Goal: Task Accomplishment & Management: Use online tool/utility

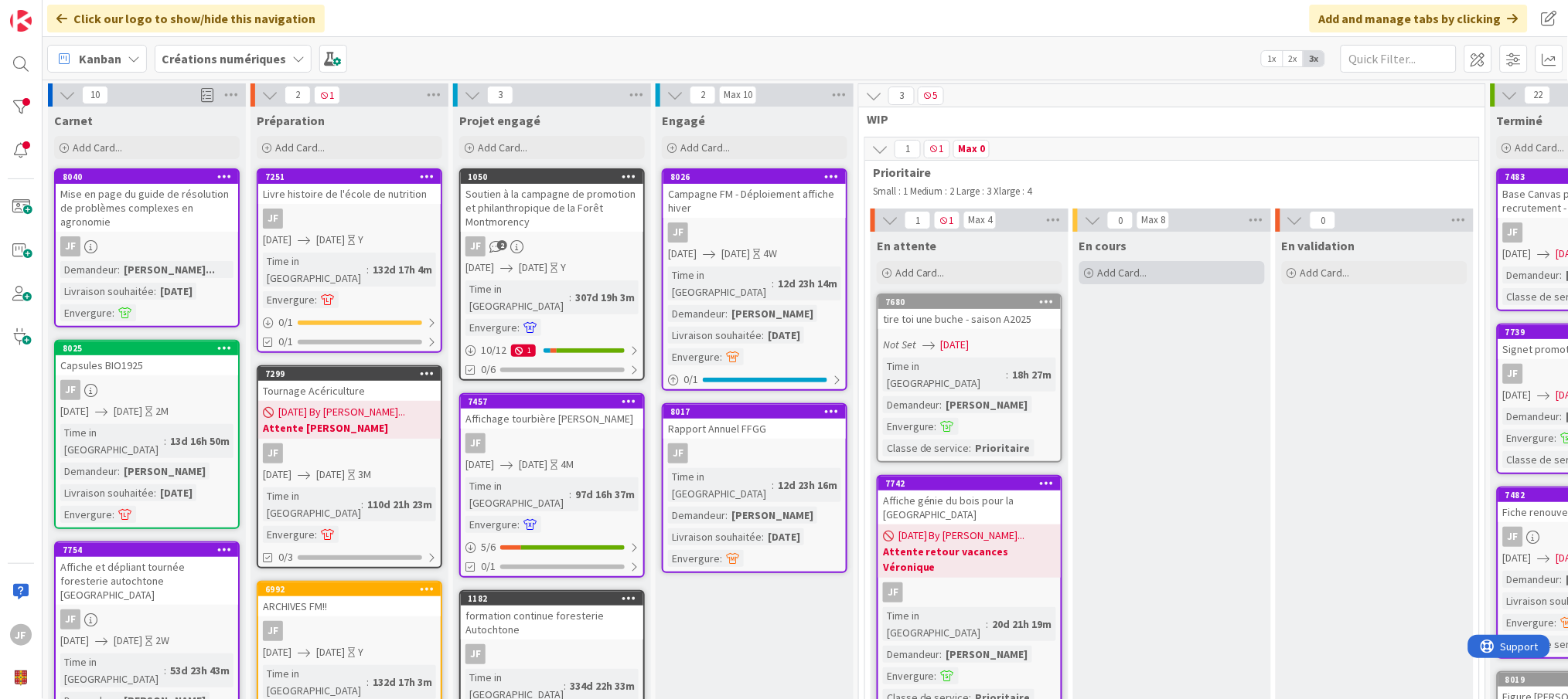
click at [1112, 271] on span "Add Card..." at bounding box center [1122, 273] width 49 height 14
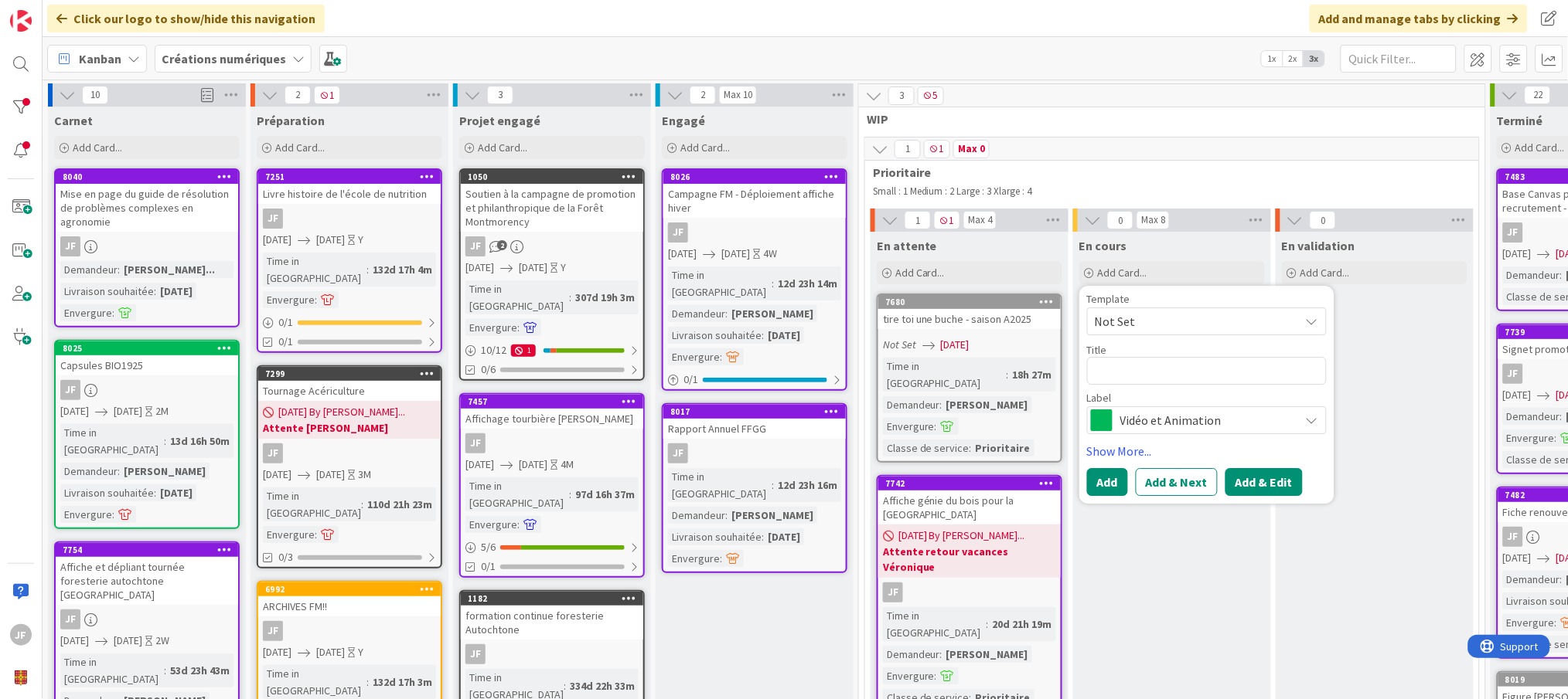
click at [1264, 487] on button "Add & Edit" at bounding box center [1264, 483] width 77 height 28
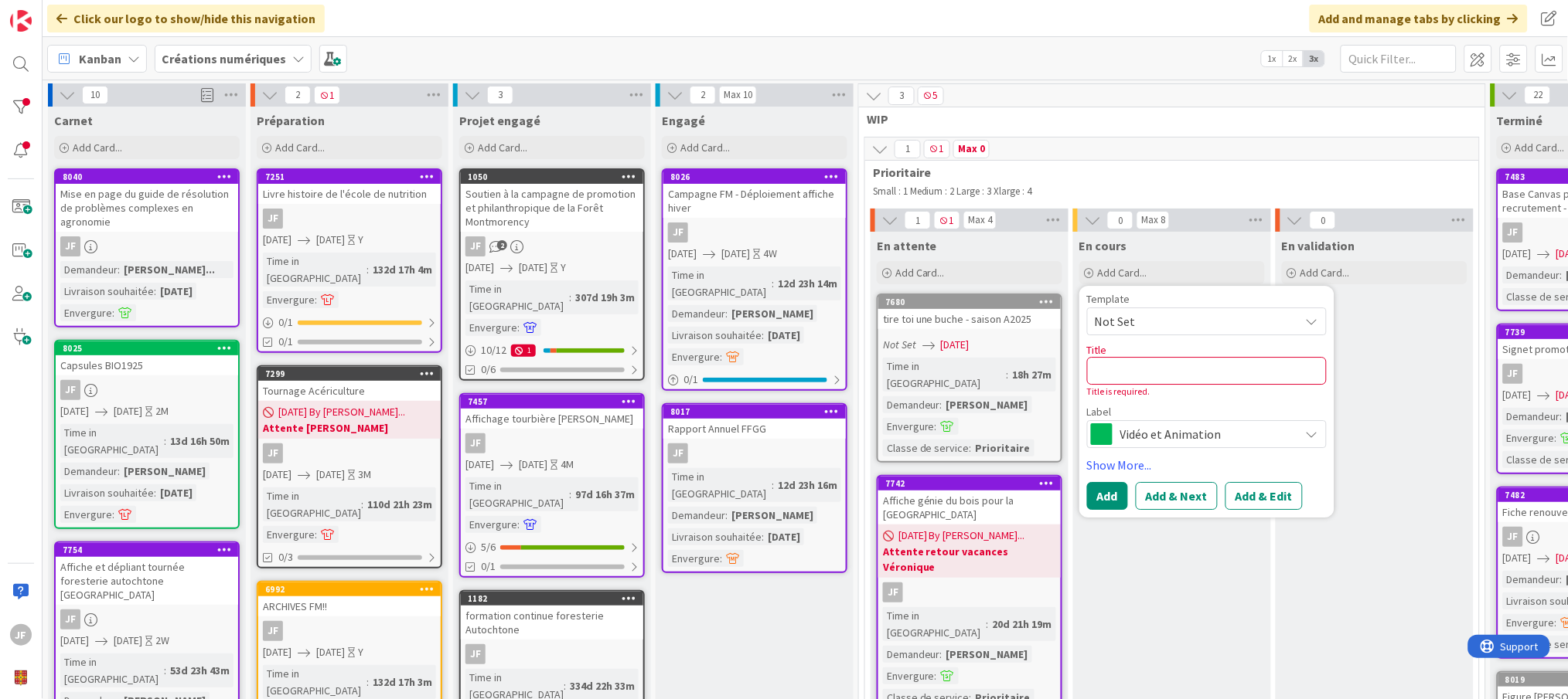
click at [1194, 320] on span "Not Set" at bounding box center [1191, 321] width 193 height 20
click at [1239, 464] on link "Show More..." at bounding box center [1207, 466] width 239 height 19
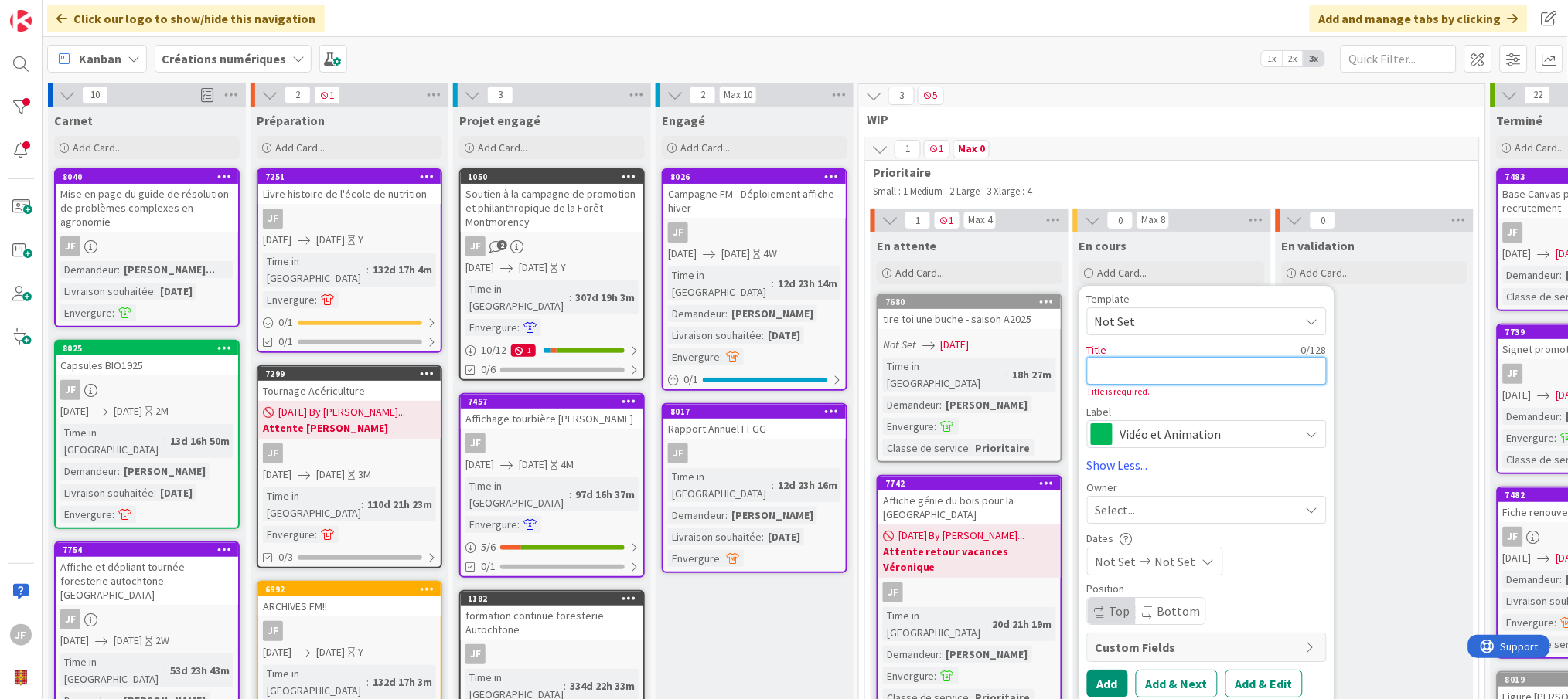
click at [1148, 371] on textarea at bounding box center [1207, 371] width 239 height 28
type textarea "x"
type textarea "A"
type textarea "x"
type textarea "An"
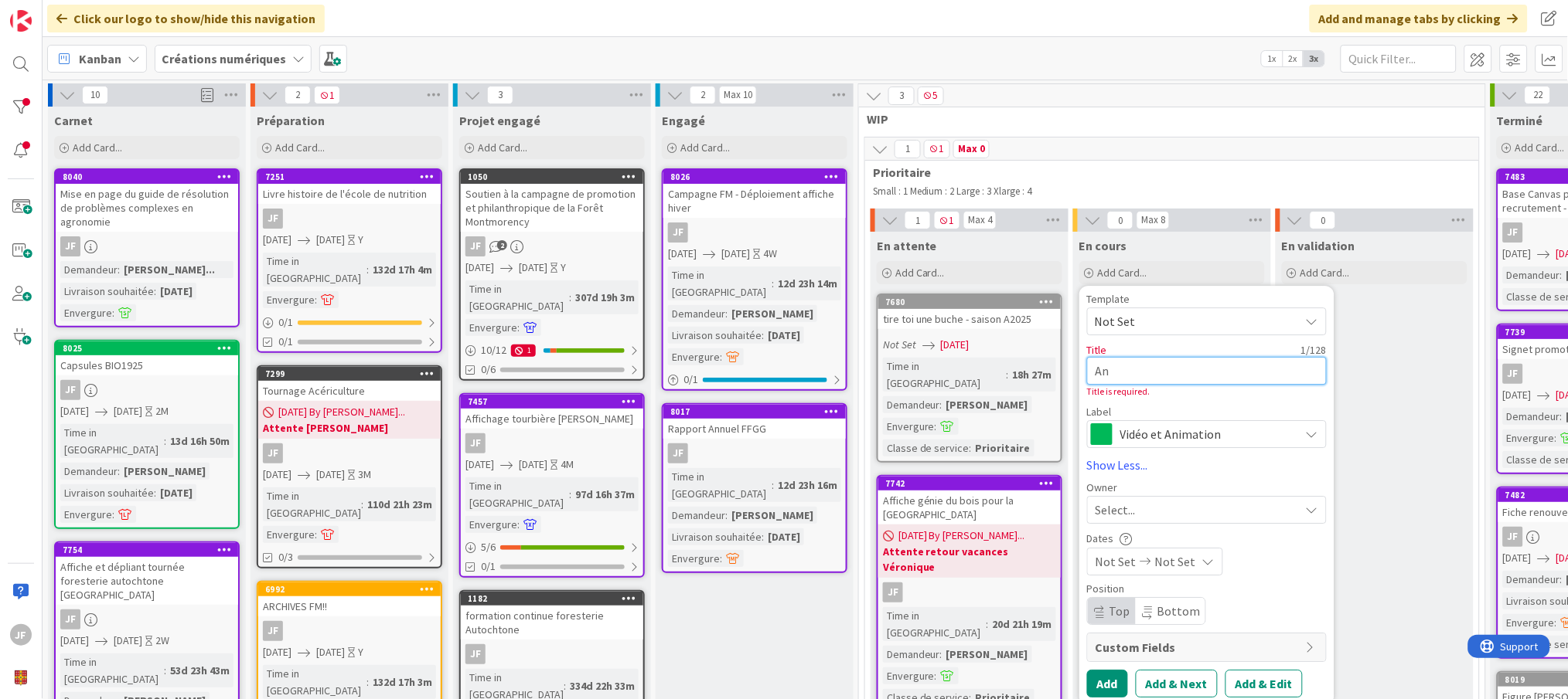
type textarea "x"
type textarea "[PERSON_NAME]"
type textarea "x"
type textarea "[PERSON_NAME]"
type textarea "x"
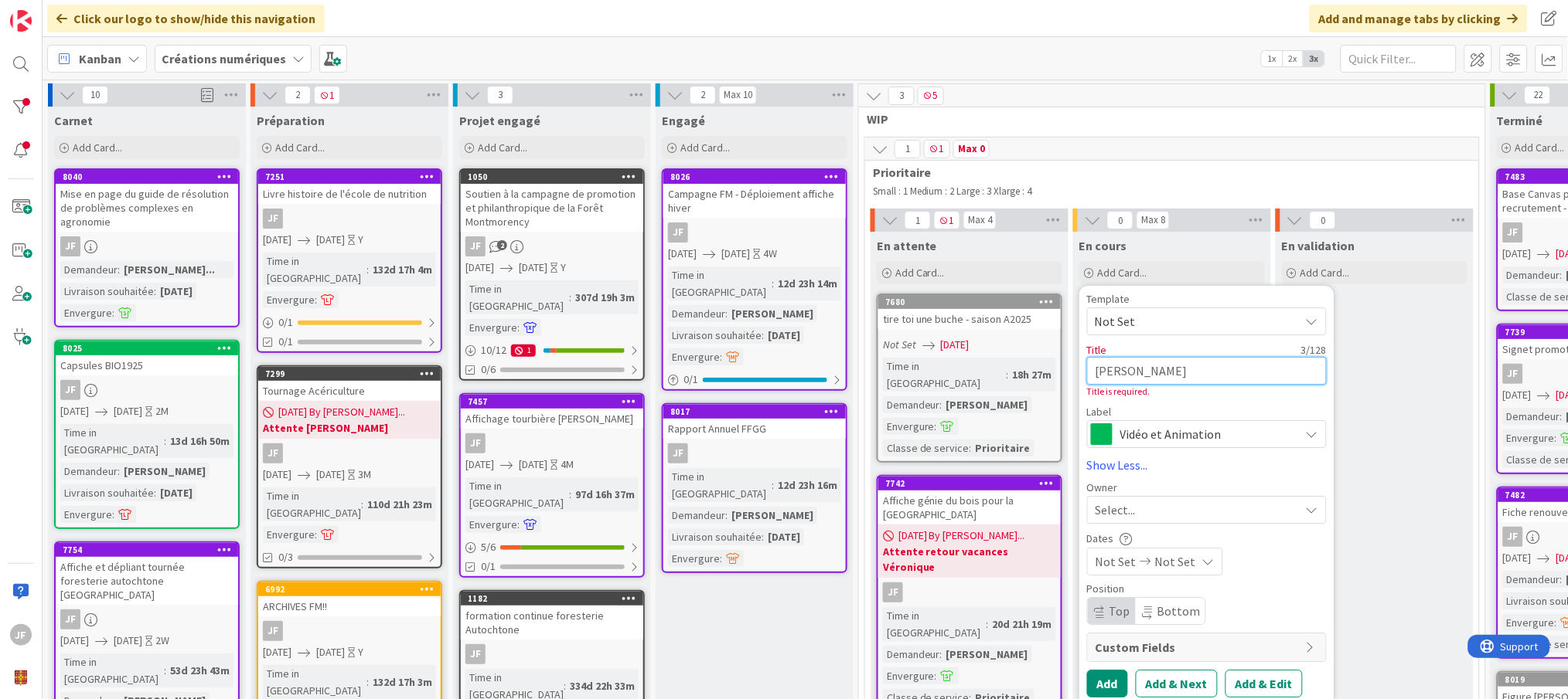
type textarea "[PERSON_NAME]"
type textarea "x"
type textarea "Annanc"
type textarea "x"
type textarea "Annanco"
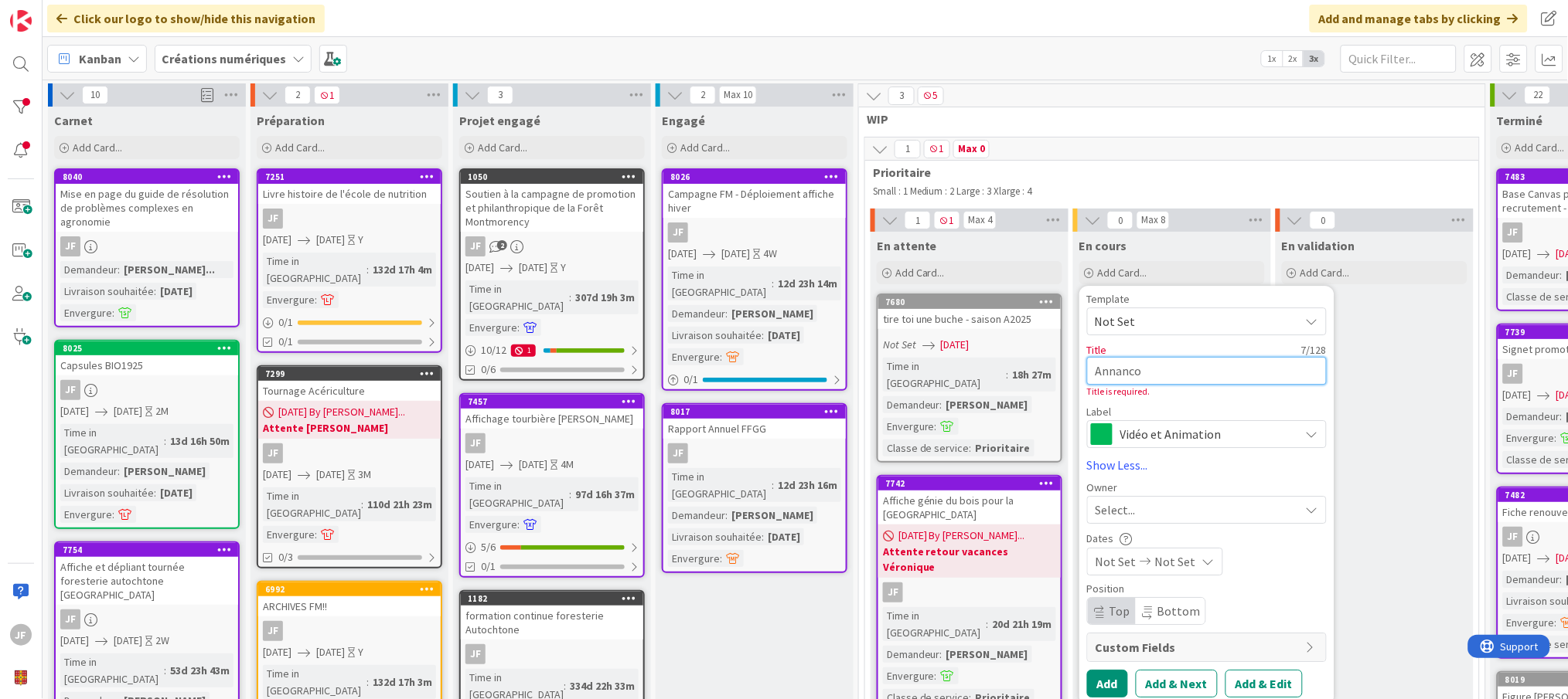
type textarea "x"
type textarea "Annancoe"
type textarea "x"
type textarea "Annancoe"
type textarea "x"
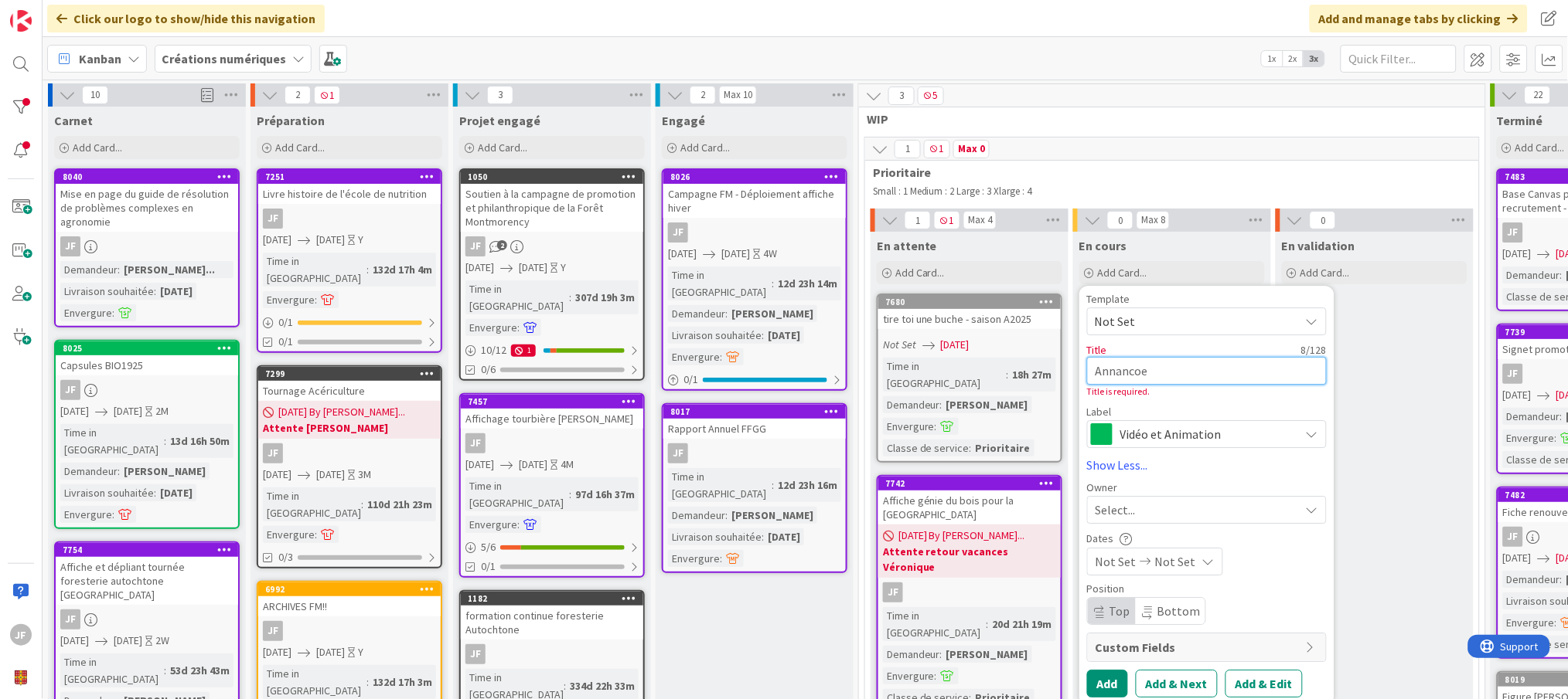
type textarea "Annancoe a"
type textarea "x"
type textarea "Annancoe ac"
type textarea "x"
type textarea "Annancoe act"
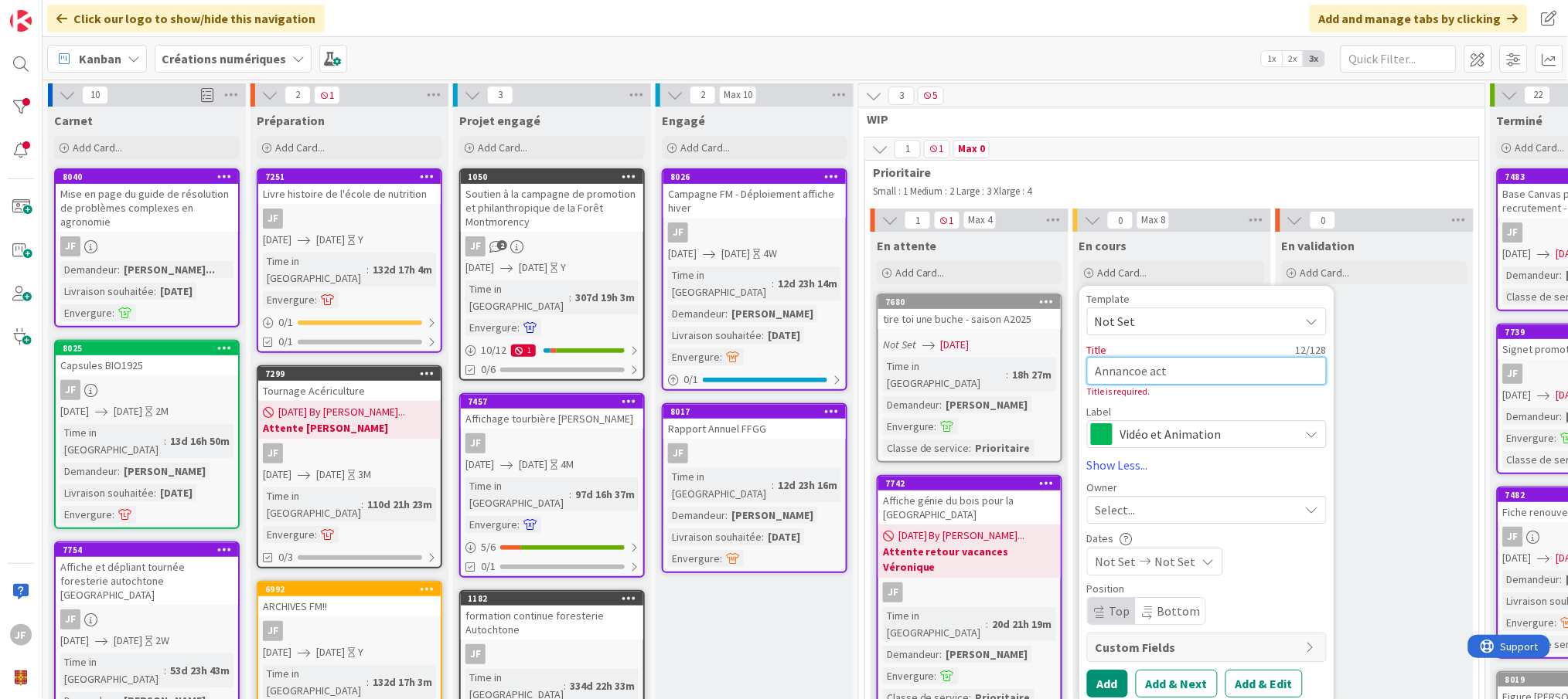
type textarea "x"
type textarea "Annancoe acti"
type textarea "x"
type textarea "Annancoe activ"
type textarea "x"
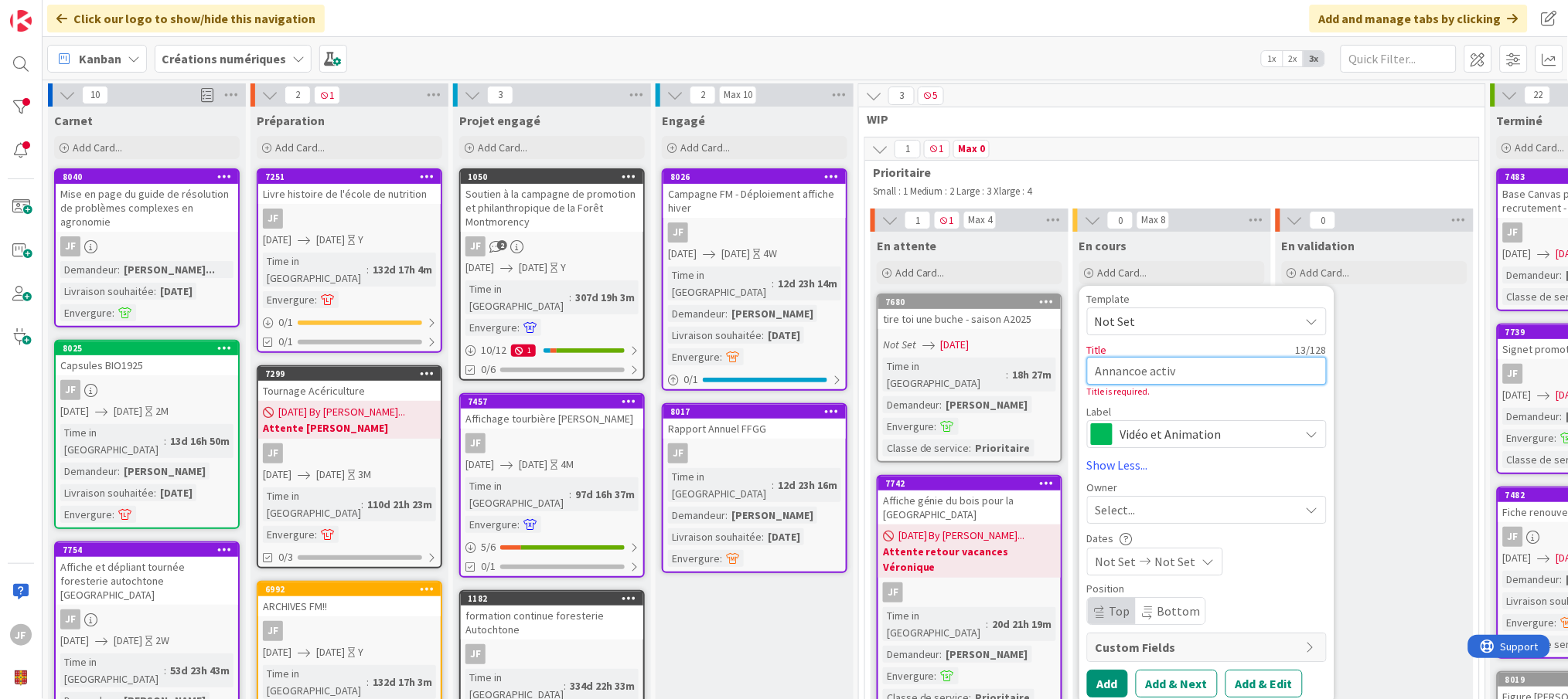
type textarea "Annancoe activi"
type textarea "x"
type textarea "Annancoe activit"
type textarea "x"
type textarea "Annancoe activité"
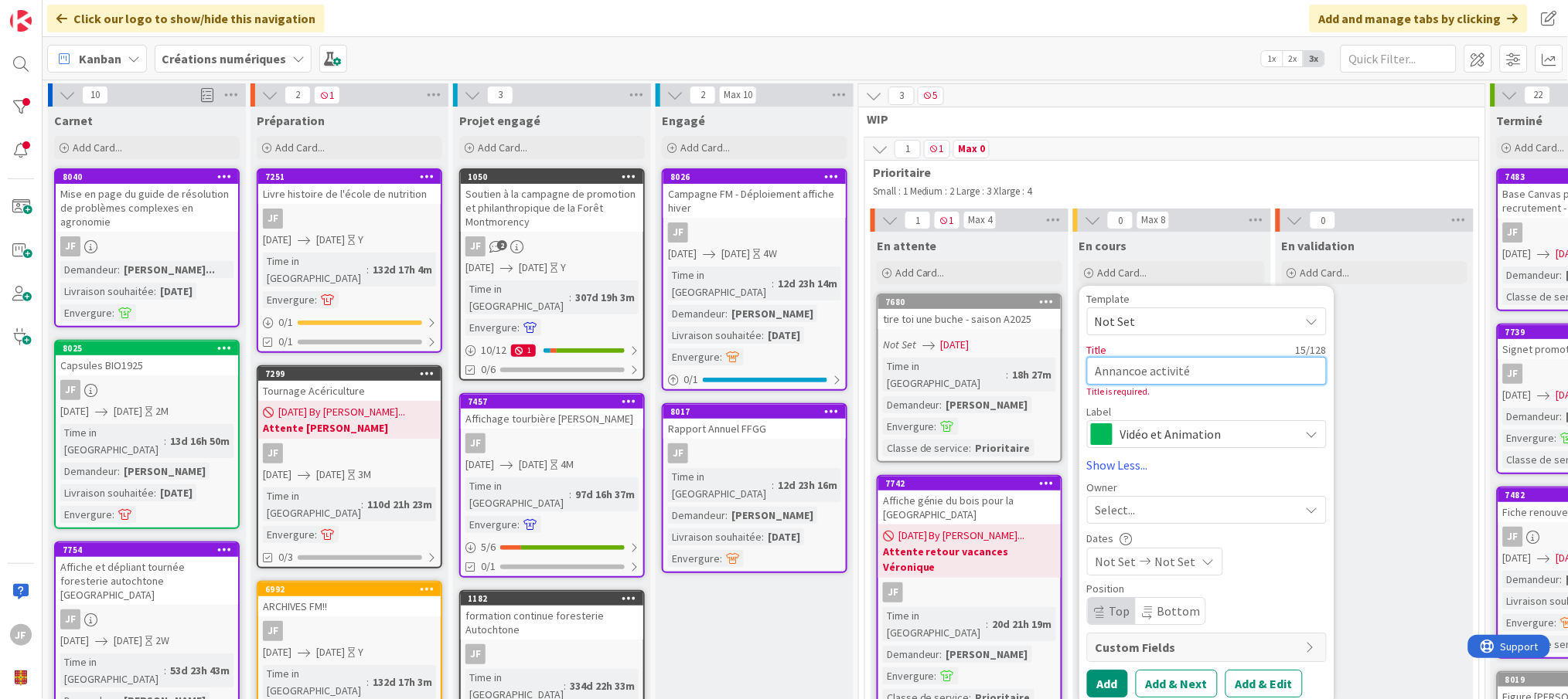
type textarea "x"
type textarea "Annancoe activité"
type textarea "x"
type textarea "Annancoe activité r"
type textarea "x"
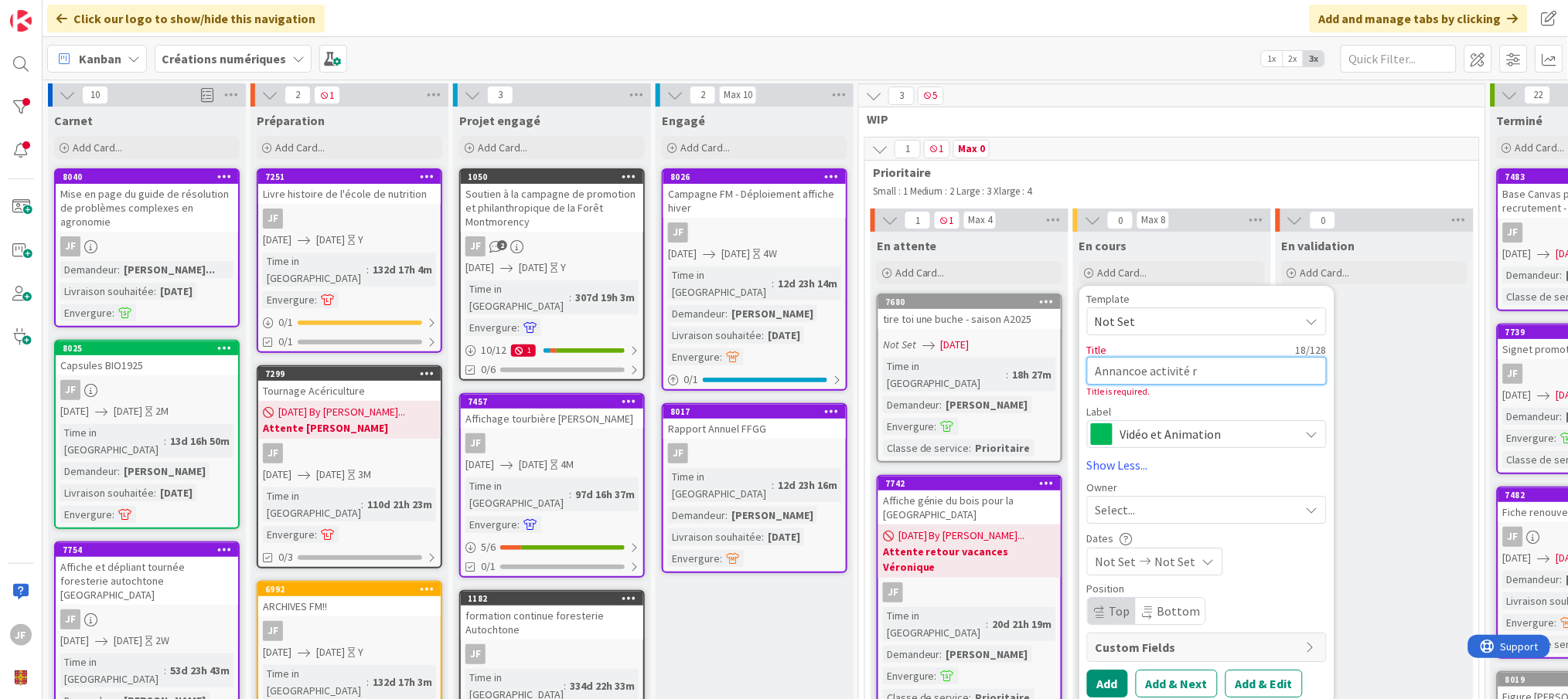
type textarea "Annancoe activité re"
type textarea "x"
type textarea "Annancoe activité ren"
type textarea "x"
type textarea "Annancoe activité rent"
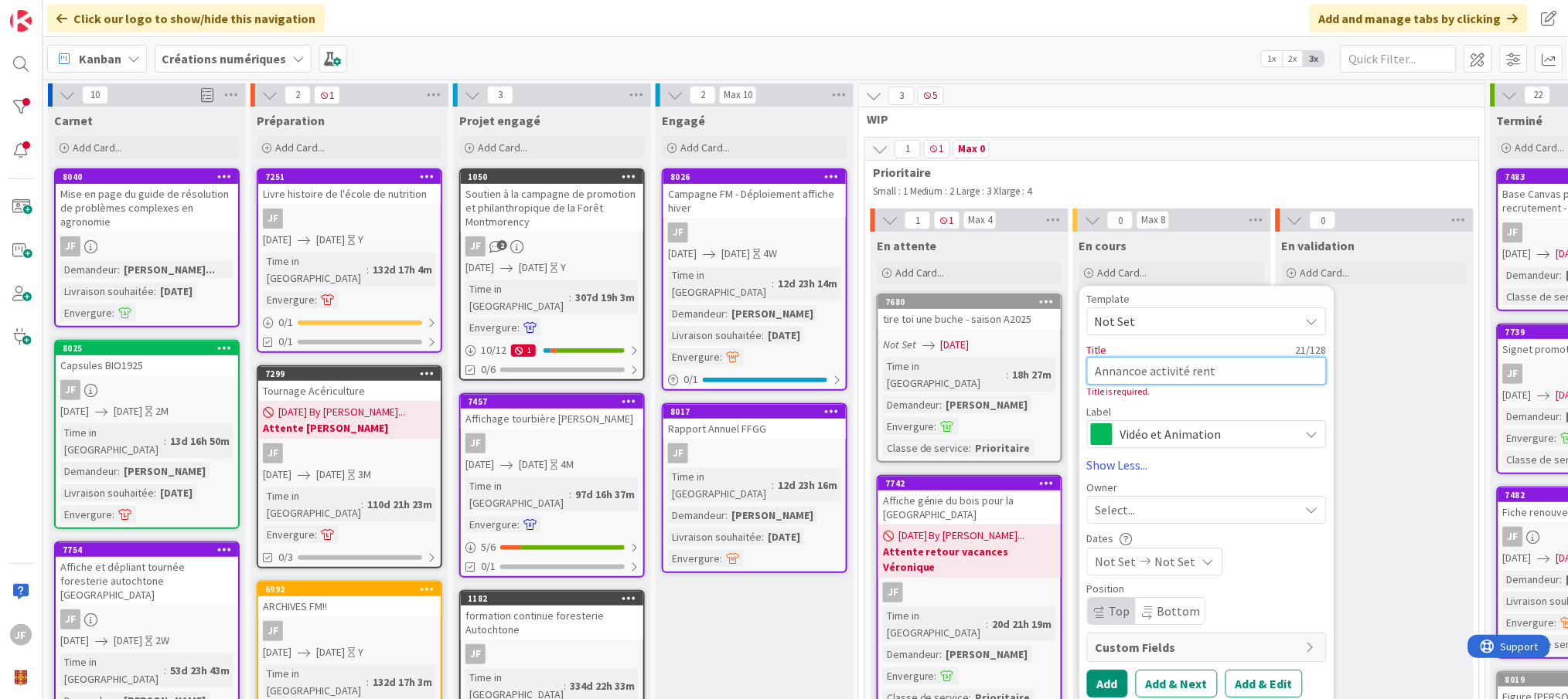
type textarea "x"
type textarea "Annancoe activité rentr"
type textarea "x"
type textarea "Annancoe activité rentré"
type textarea "x"
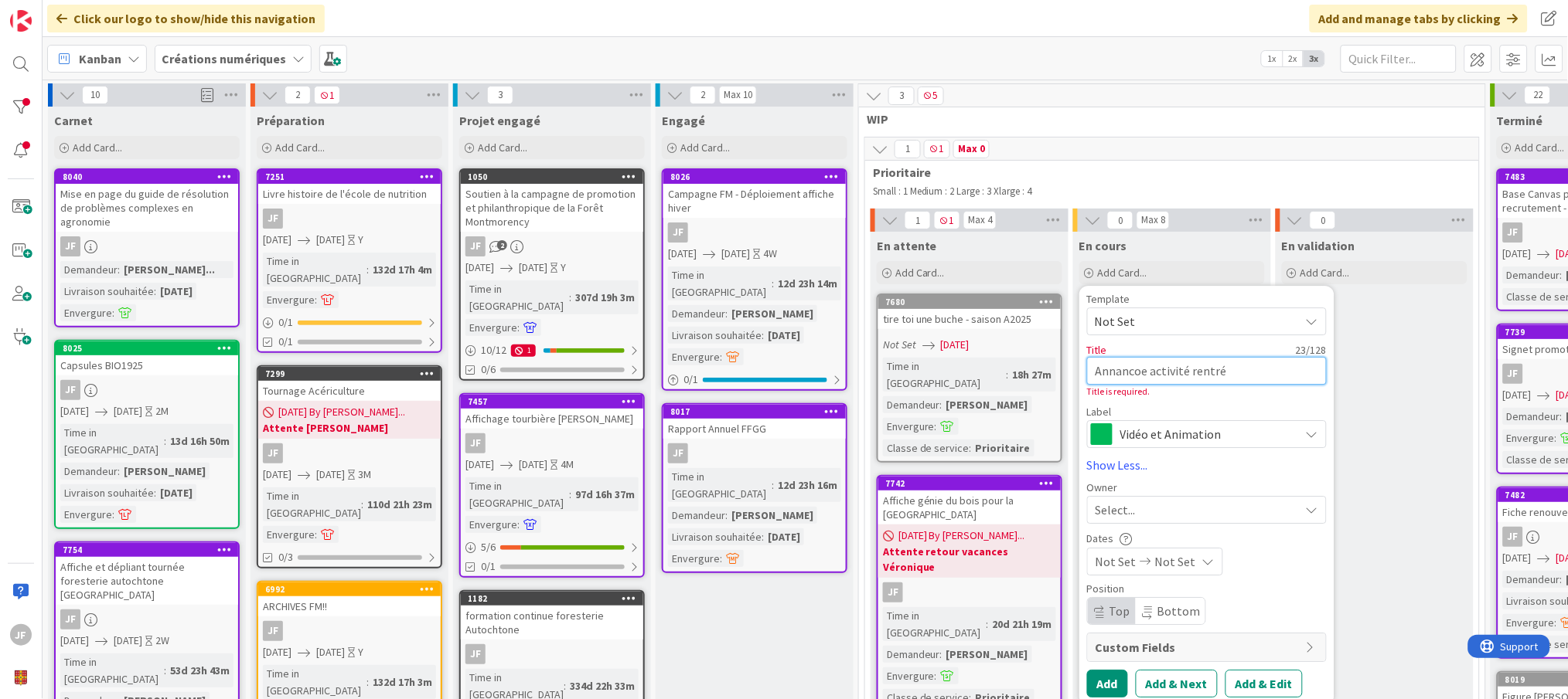
type textarea "Annancoe activité rentrée"
type textarea "x"
type textarea "Annancoe activité rentrées"
click at [1143, 512] on div "Select..." at bounding box center [1197, 511] width 204 height 19
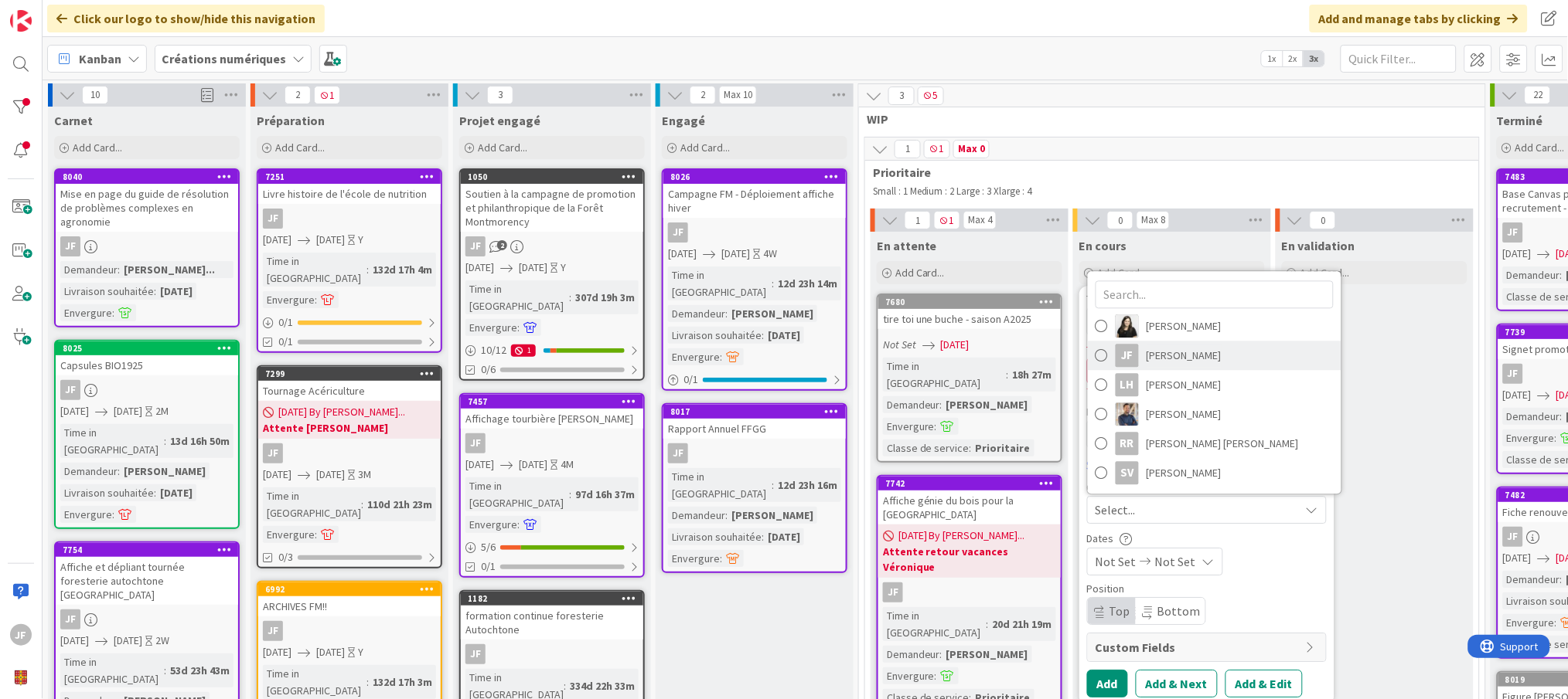
click at [1160, 361] on span "[PERSON_NAME]" at bounding box center [1185, 357] width 75 height 23
type textarea "x"
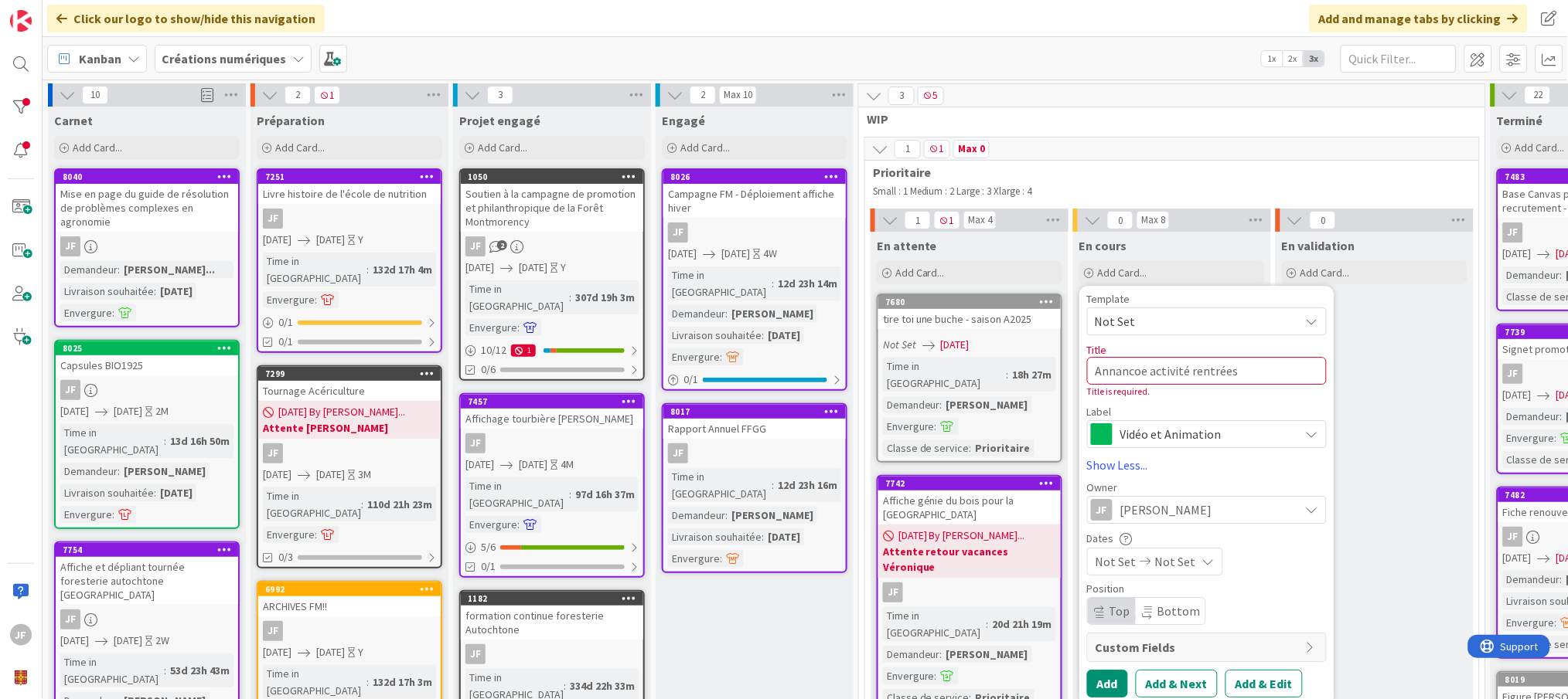
click at [1161, 555] on span "Not Set" at bounding box center [1176, 563] width 41 height 19
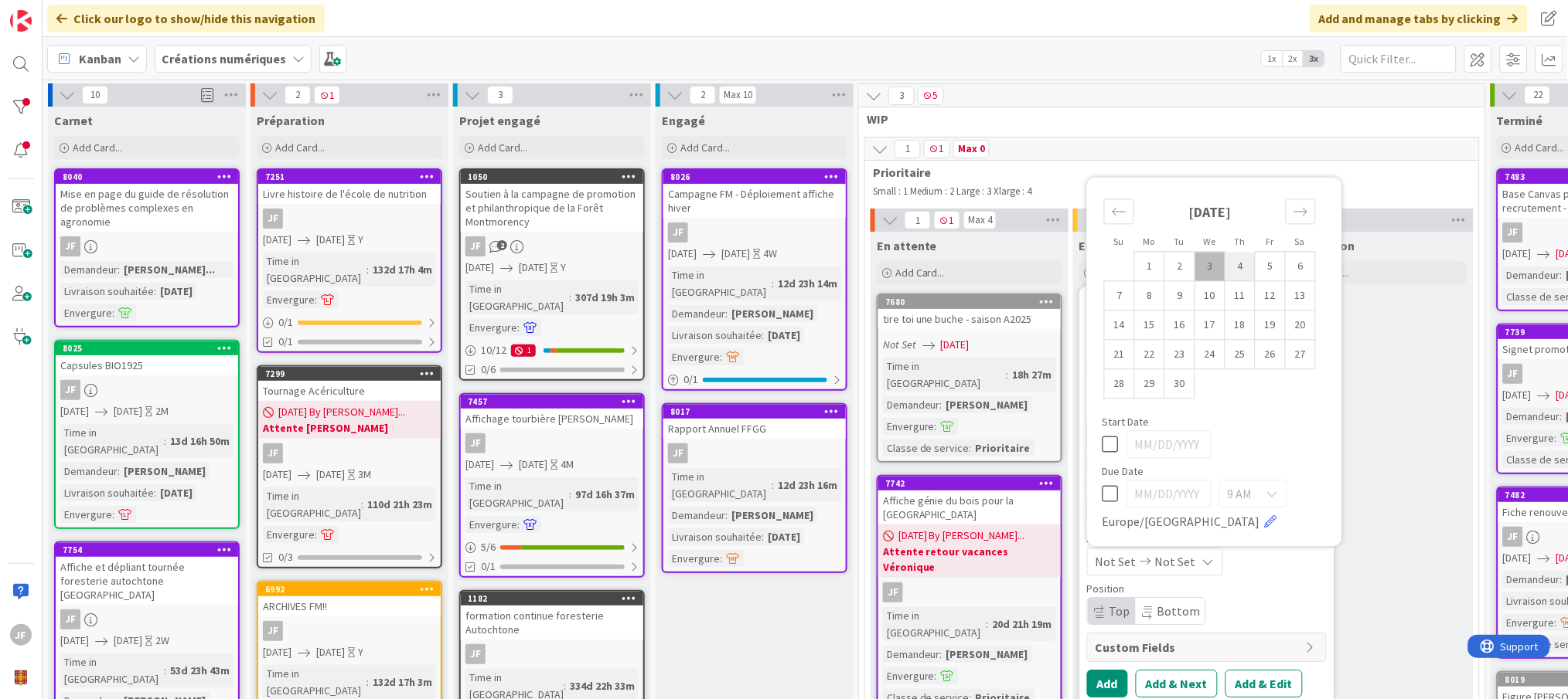
click at [1242, 266] on td "4" at bounding box center [1241, 267] width 31 height 30
type input "[DATE]"
click at [1251, 586] on div "Position" at bounding box center [1207, 590] width 239 height 11
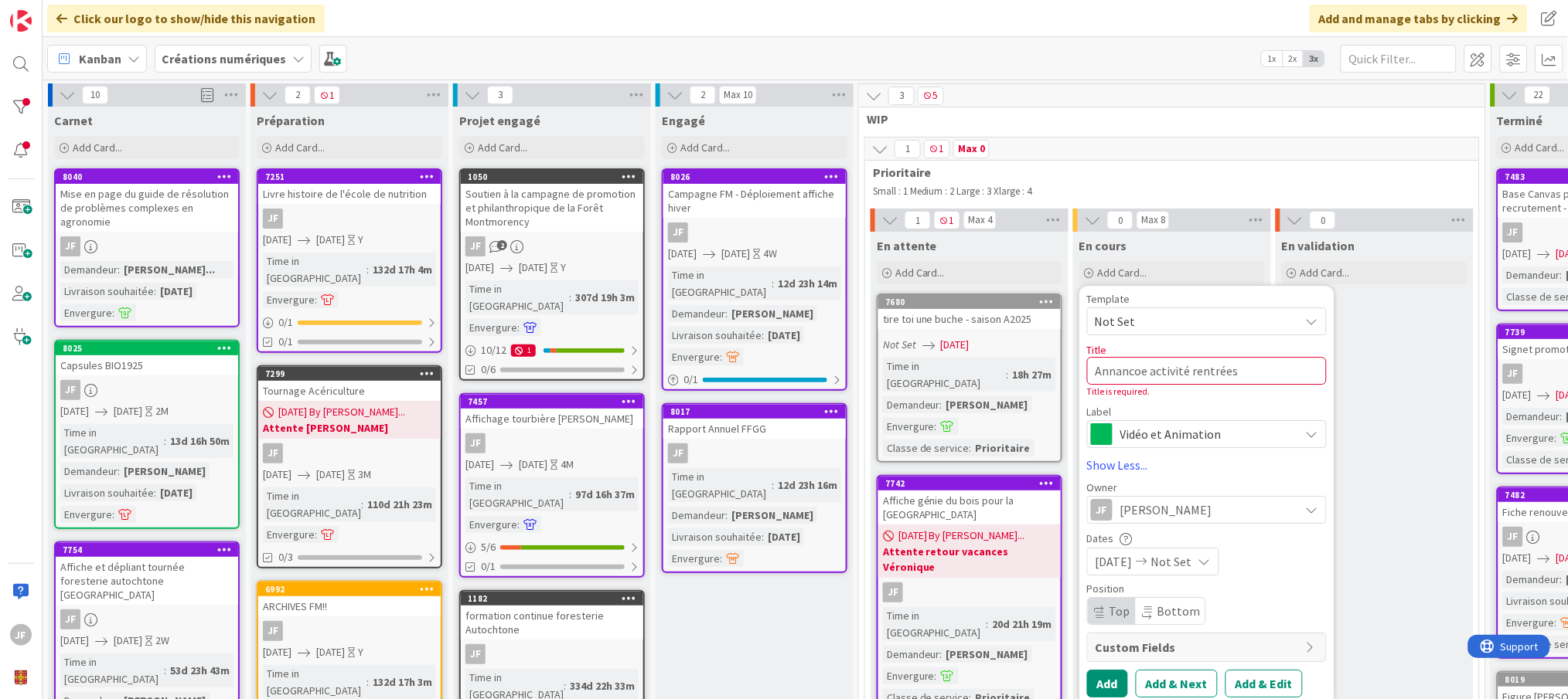
click at [1276, 646] on span "Custom Fields" at bounding box center [1196, 648] width 203 height 19
type textarea "x"
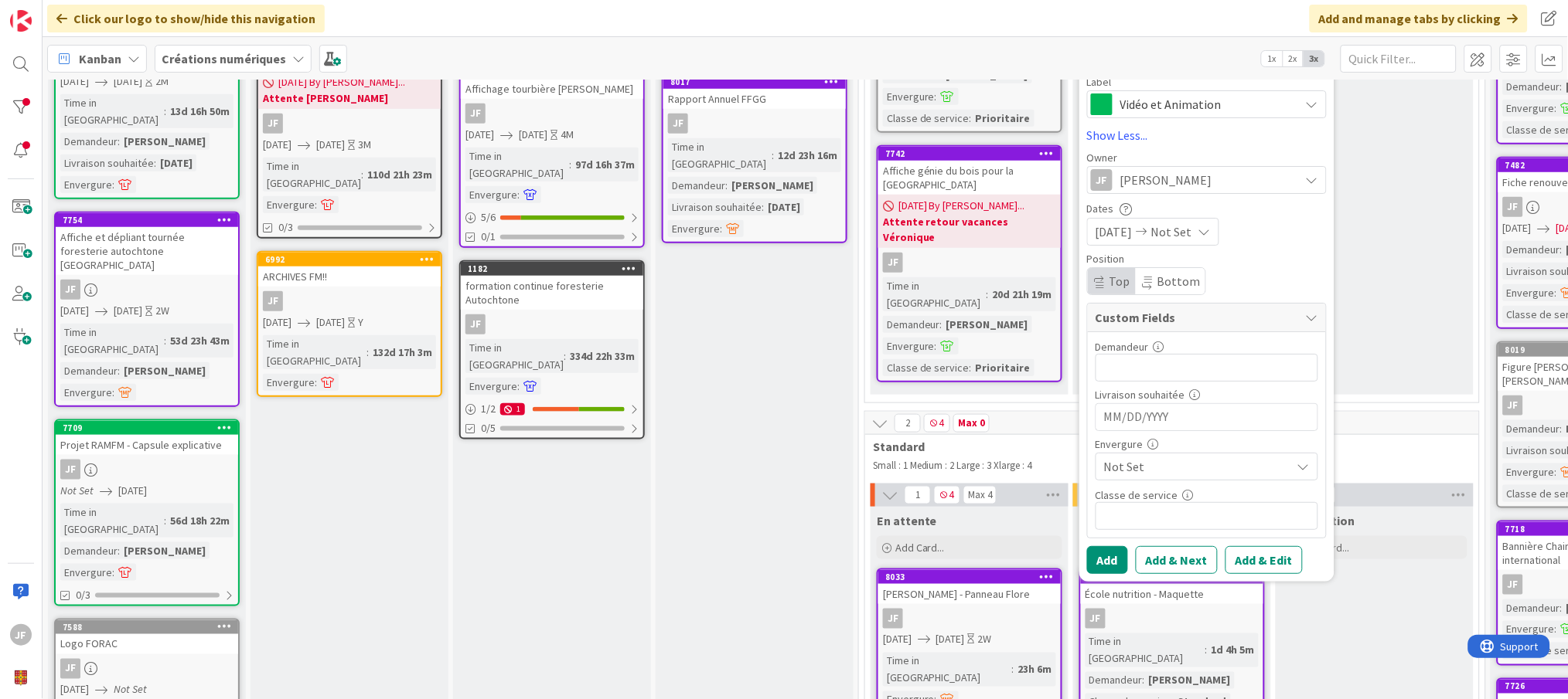
scroll to position [343, 0]
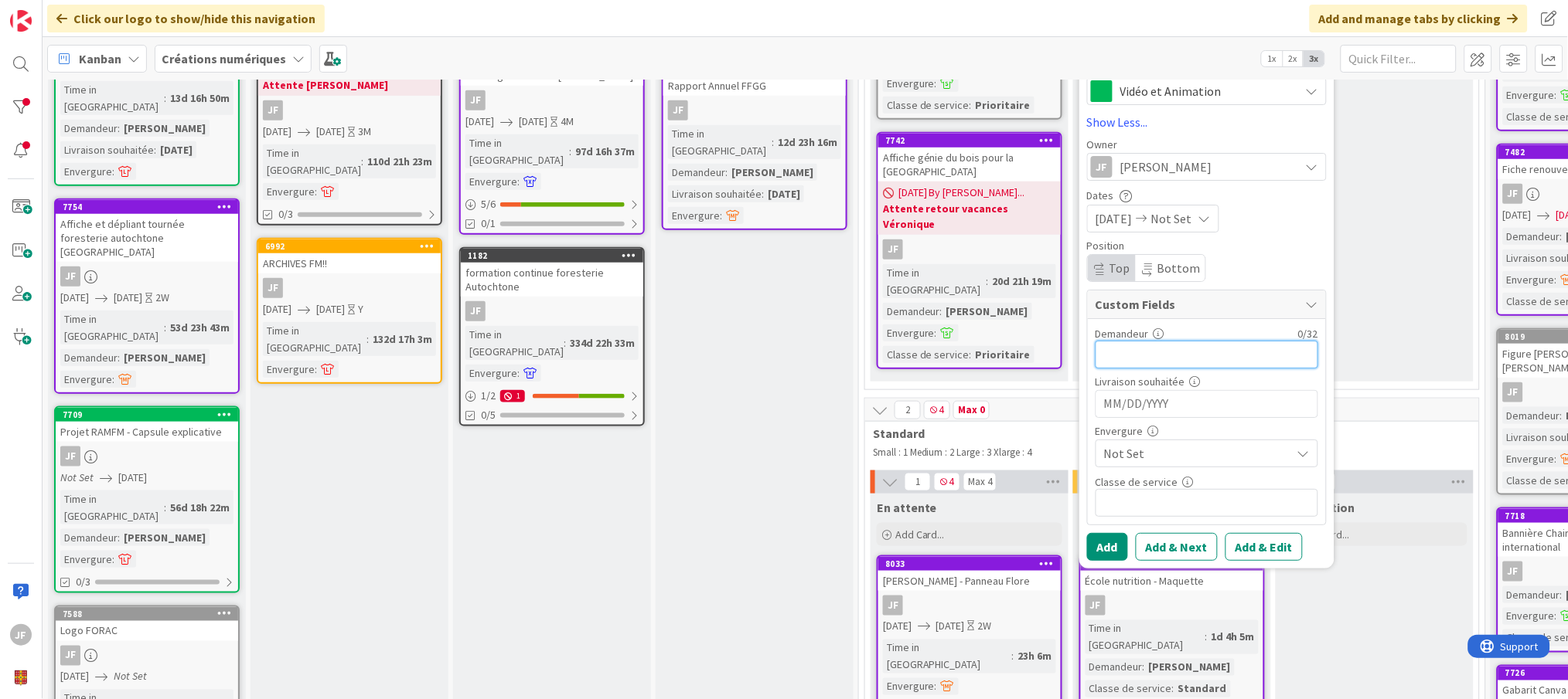
click at [1124, 364] on input "text" at bounding box center [1207, 356] width 223 height 28
type input "[PERSON_NAME]"
type textarea "x"
type input "[PERSON_NAME]-No¨l"
type textarea "x"
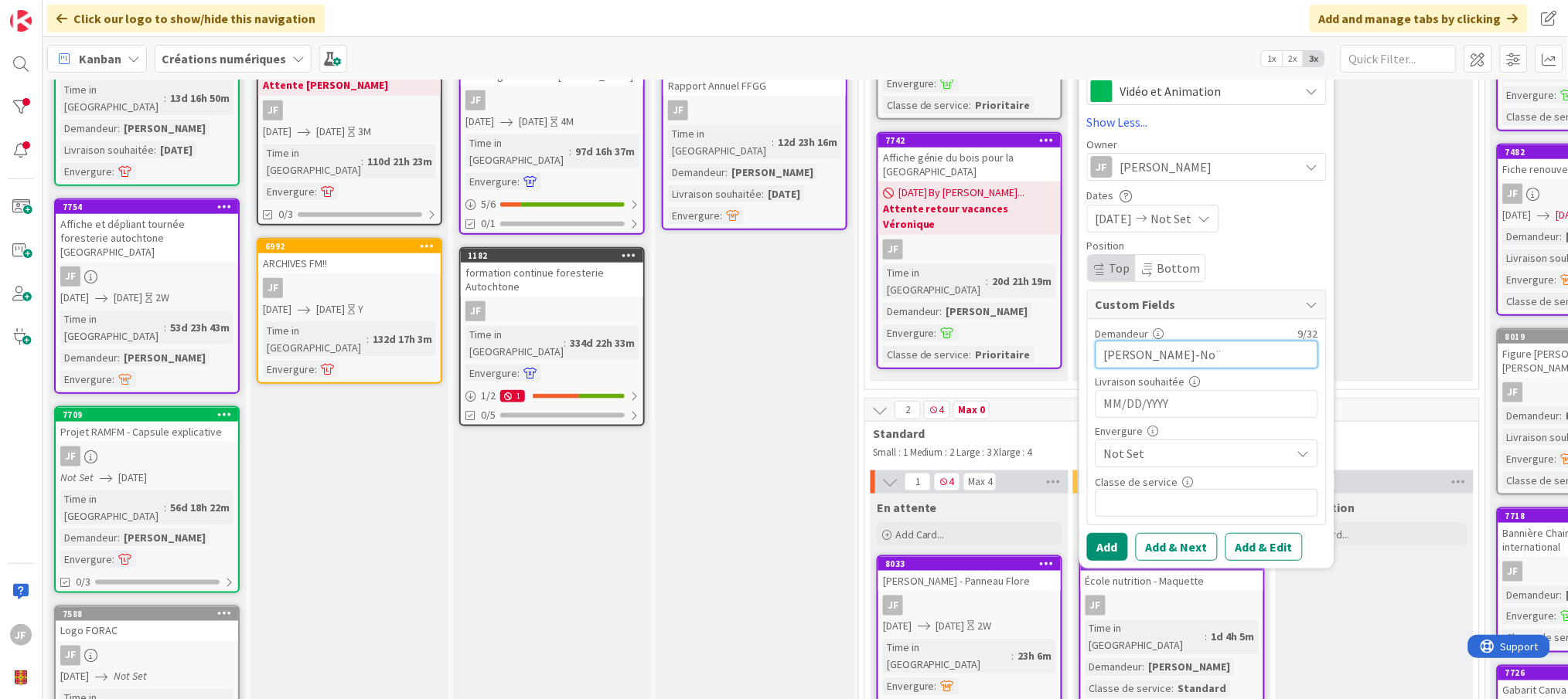
type input "[PERSON_NAME]"
type textarea "x"
type input "[PERSON_NAME][DATE]"
type textarea "x"
type input "[PERSON_NAME][DATE]"
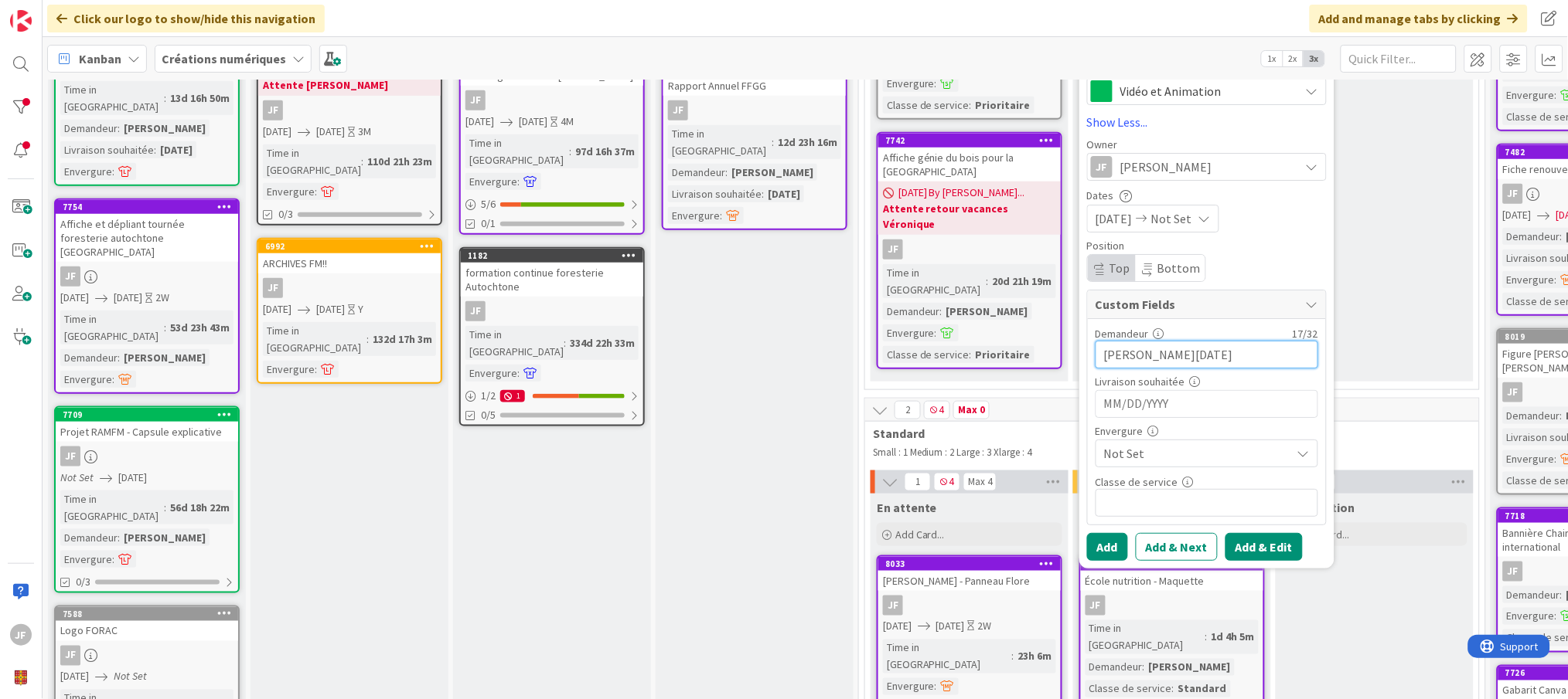
type textarea "x"
type input "[PERSON_NAME][DATE]"
click at [1264, 549] on button "Add & Edit" at bounding box center [1264, 548] width 77 height 28
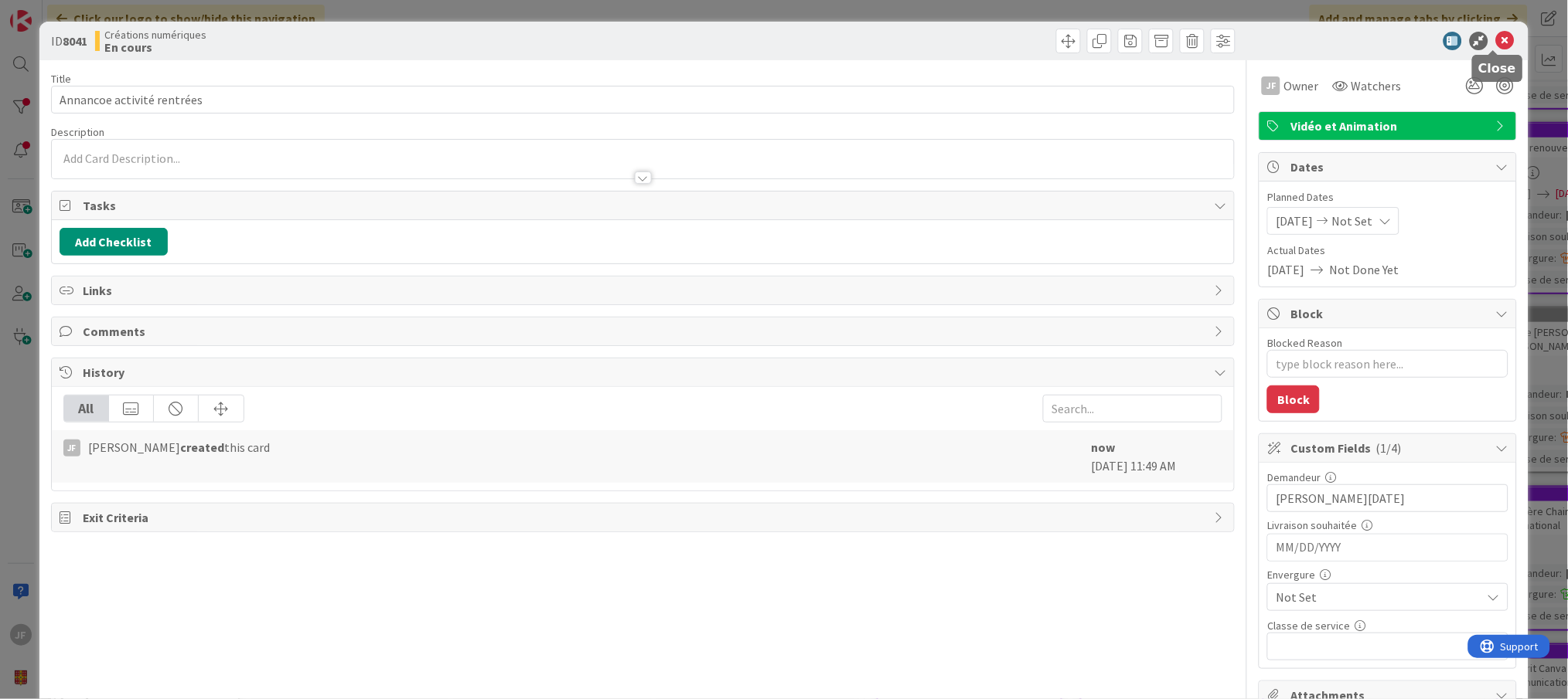
click at [1496, 33] on icon at bounding box center [1505, 41] width 19 height 19
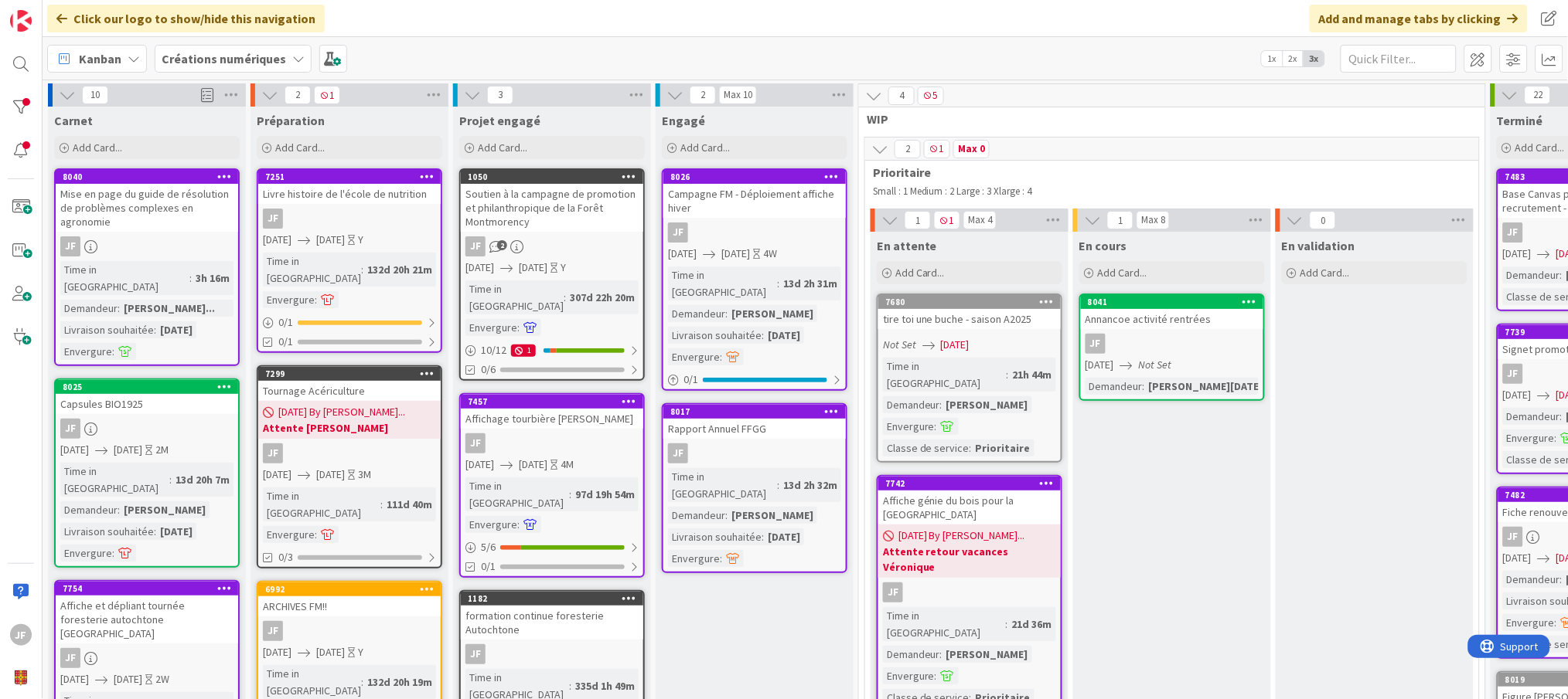
click at [1199, 318] on div "Annancoe activité rentrées" at bounding box center [1172, 319] width 182 height 20
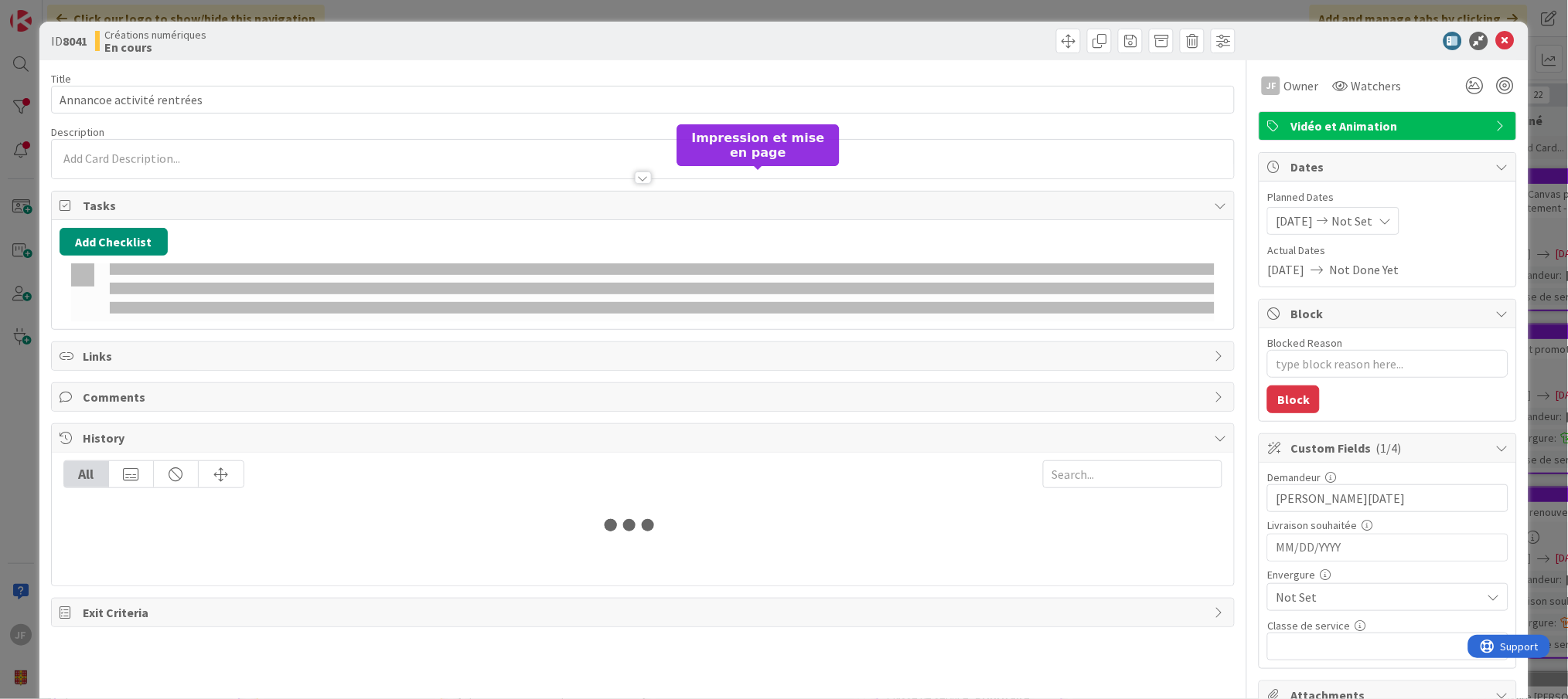
type textarea "x"
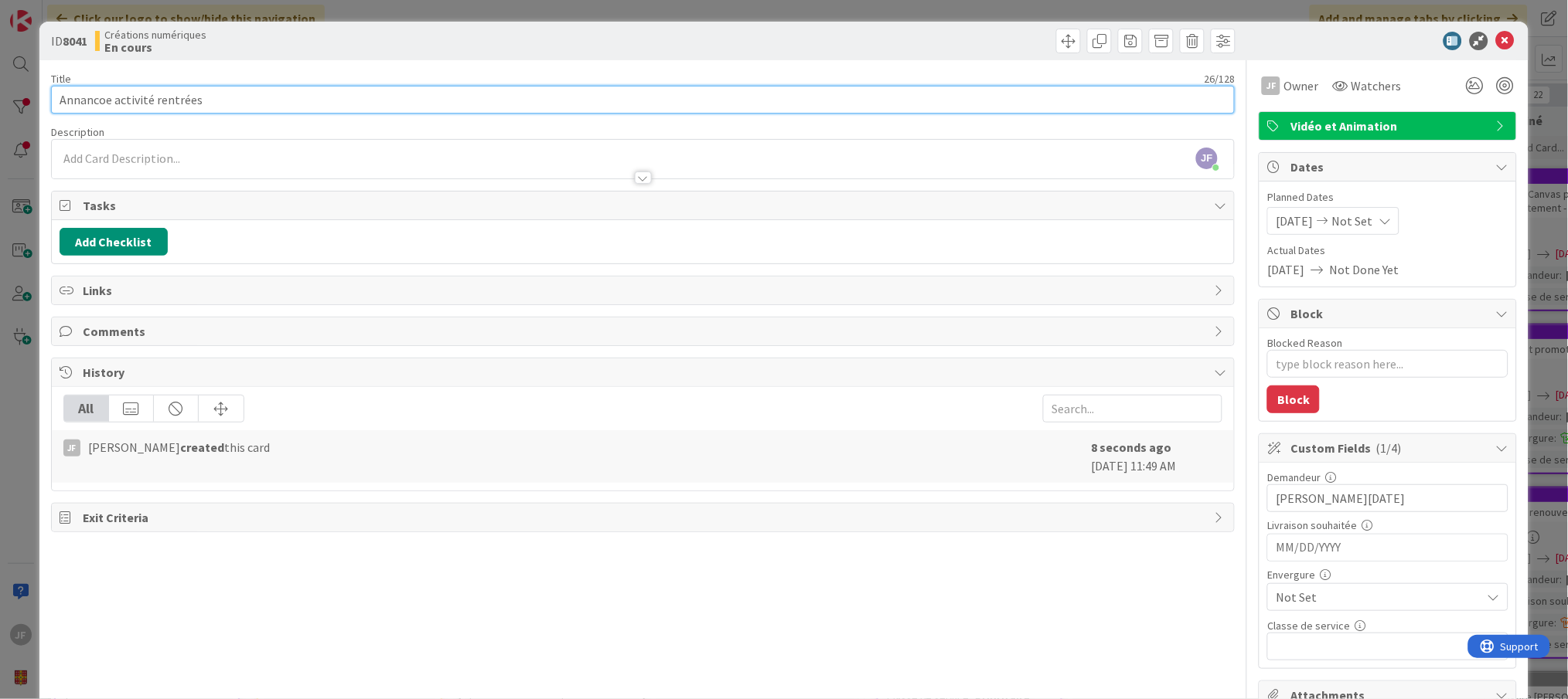
click at [82, 94] on input "Annancoe activité rentrées" at bounding box center [643, 100] width 1185 height 28
drag, startPoint x: 102, startPoint y: 99, endPoint x: 81, endPoint y: 90, distance: 22.8
click at [81, 90] on input "Annancoe activité rentrées" at bounding box center [643, 100] width 1185 height 28
type input "Annonce activité rentrées"
type textarea "x"
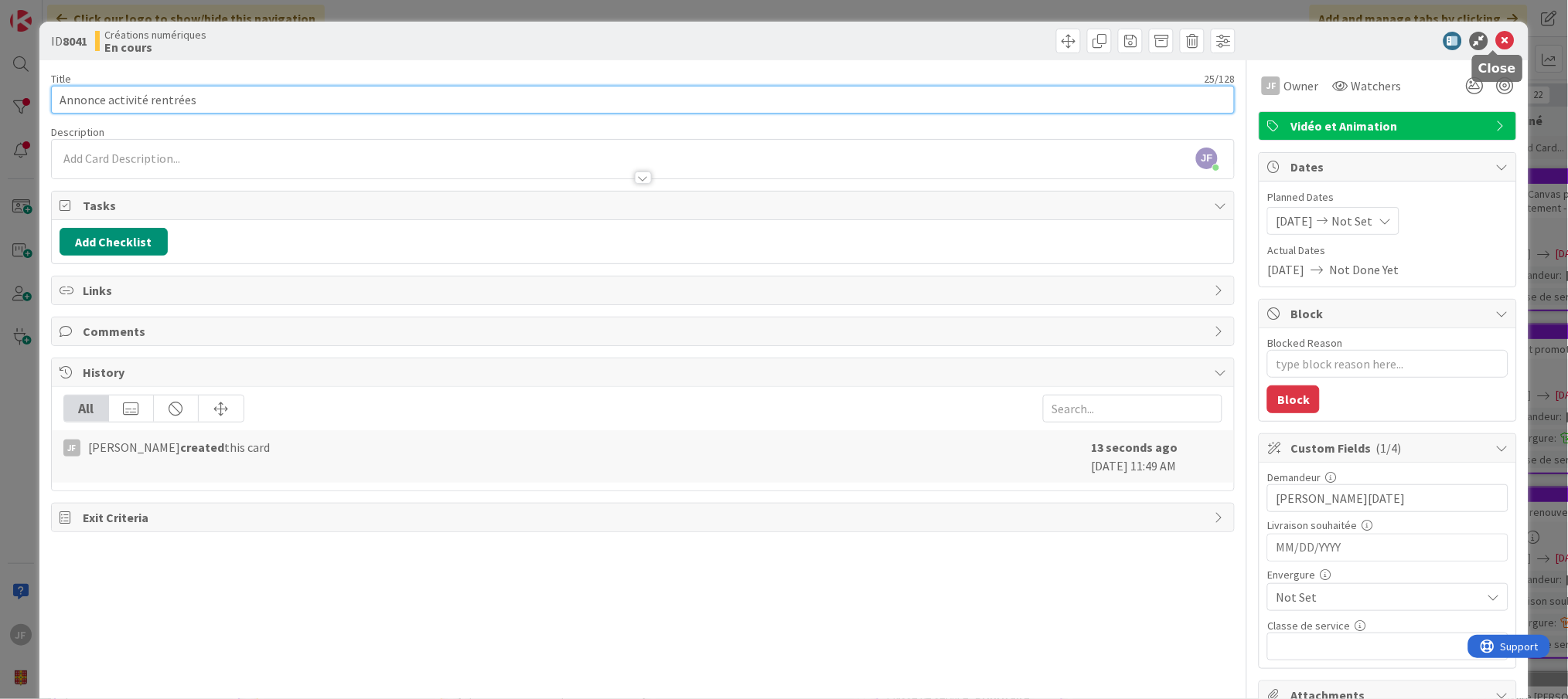
type input "Annonce activité rentrées"
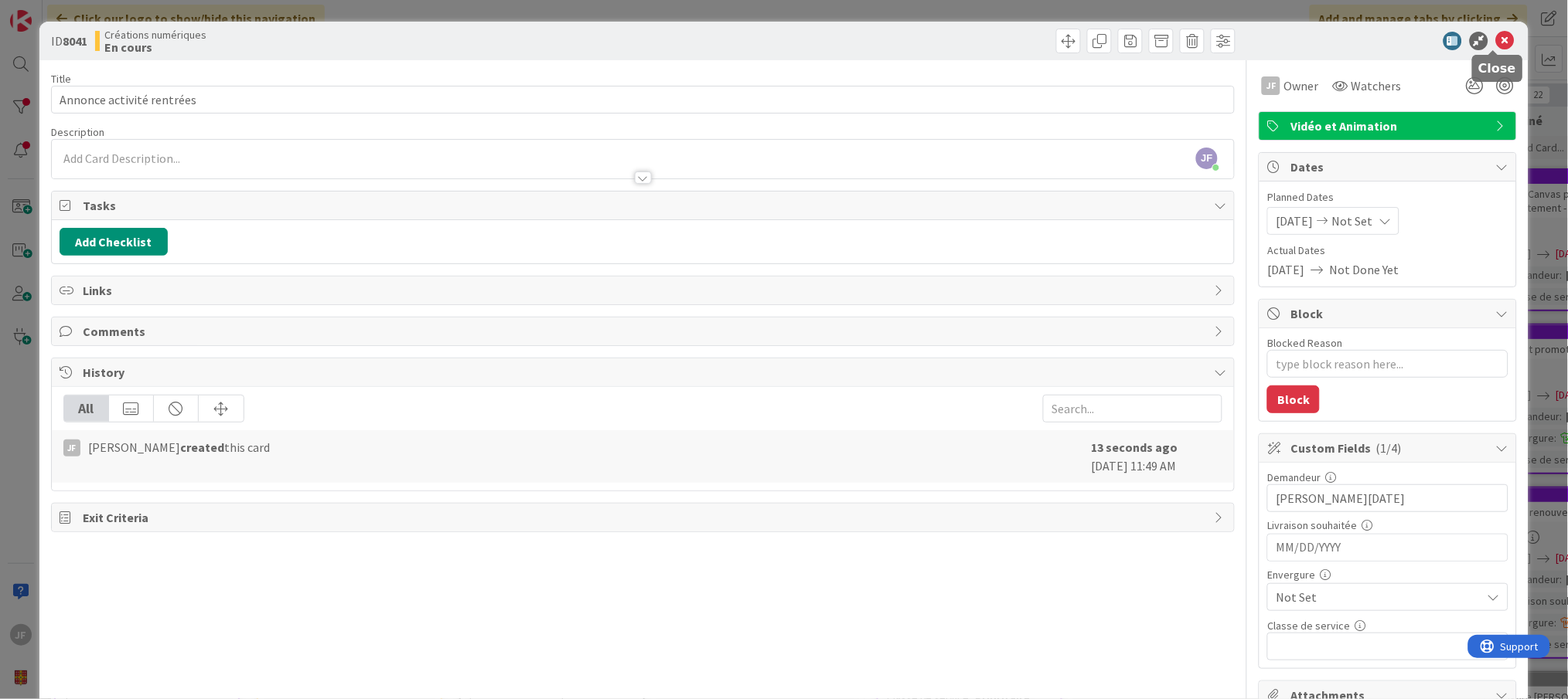
click at [1498, 34] on icon at bounding box center [1505, 41] width 19 height 19
